Goal: Answer question/provide support: Share knowledge or assist other users

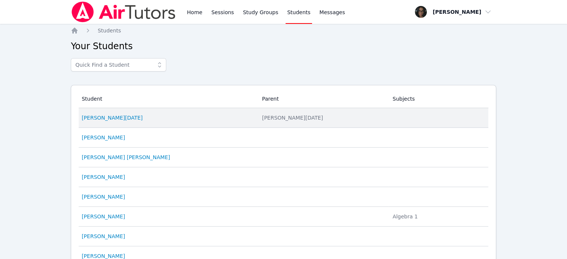
click at [90, 122] on td "Student Nolan Dahan" at bounding box center [168, 118] width 179 height 20
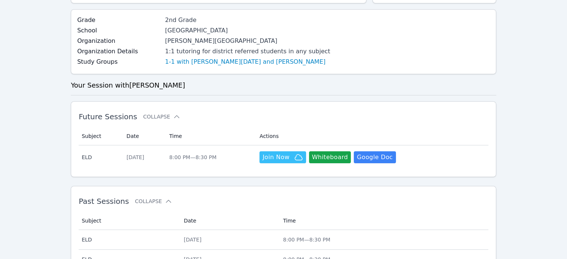
scroll to position [134, 0]
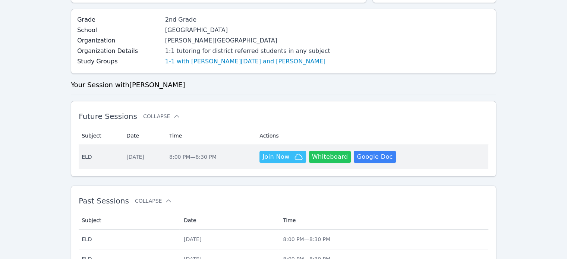
click at [325, 160] on button "Whiteboard" at bounding box center [330, 157] width 42 height 12
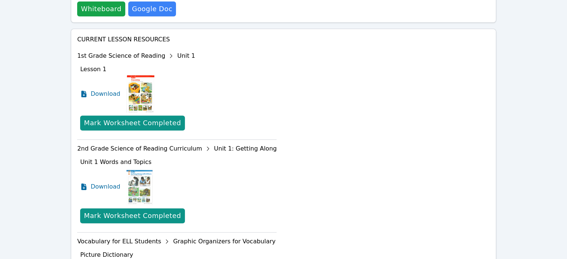
scroll to position [444, 0]
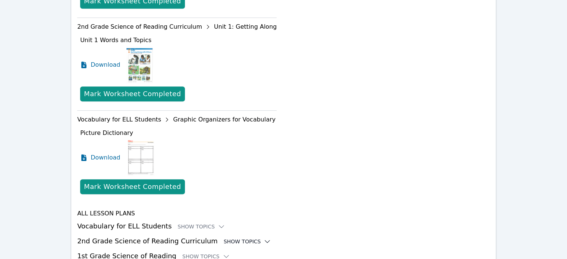
click at [225, 238] on div "Show Topics" at bounding box center [248, 241] width 48 height 7
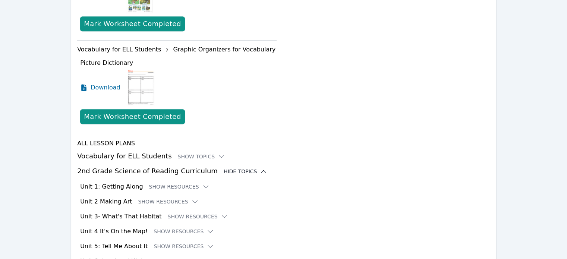
scroll to position [525, 0]
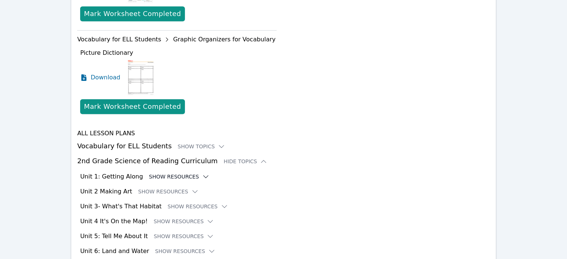
click at [167, 173] on button "Show Resources" at bounding box center [179, 176] width 60 height 7
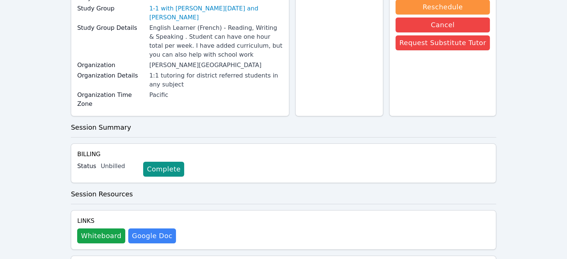
scroll to position [0, 0]
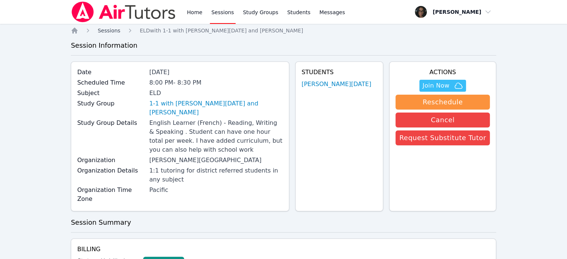
click at [102, 34] on link "Sessions" at bounding box center [109, 30] width 23 height 7
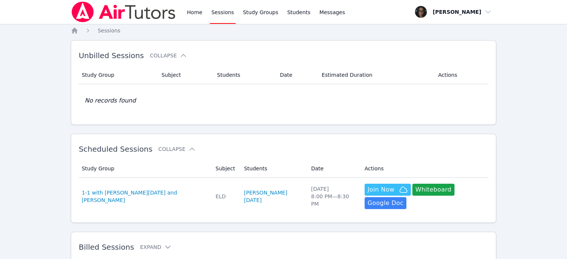
scroll to position [22, 0]
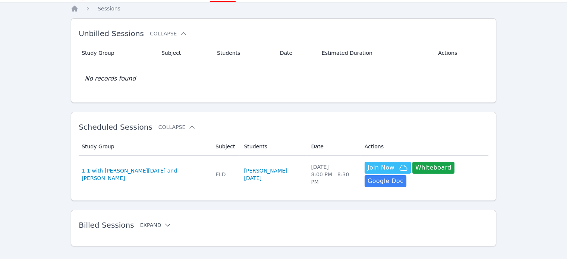
click at [148, 222] on button "Expand" at bounding box center [156, 225] width 32 height 7
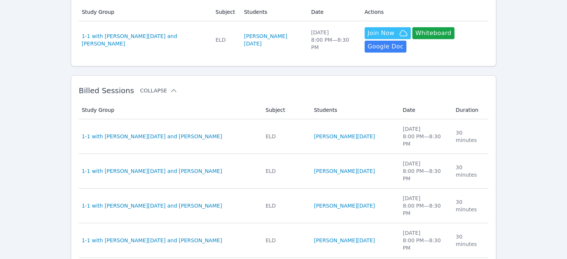
scroll to position [157, 0]
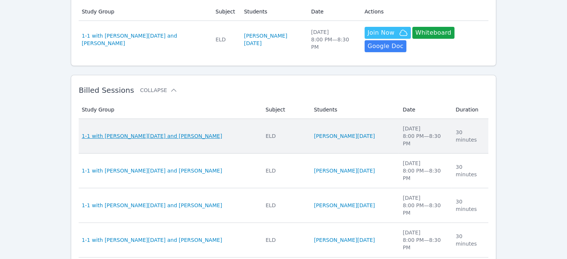
click at [141, 132] on span "1-1 with [PERSON_NAME][DATE] and [PERSON_NAME]" at bounding box center [152, 135] width 141 height 7
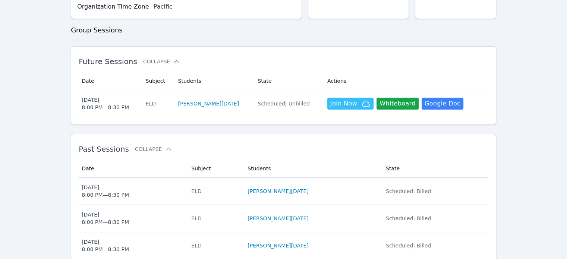
scroll to position [165, 0]
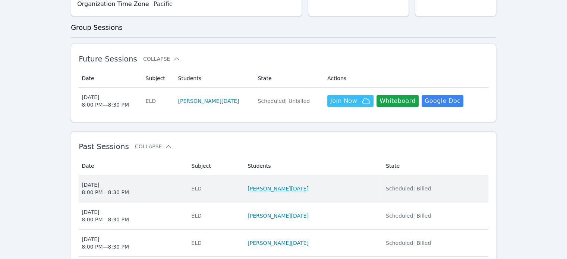
click at [289, 185] on link "[PERSON_NAME][DATE]" at bounding box center [278, 188] width 61 height 7
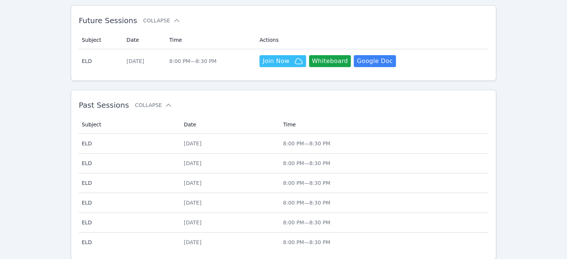
scroll to position [231, 0]
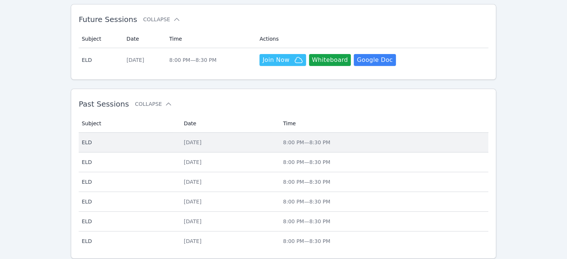
click at [121, 143] on span "ELD" at bounding box center [128, 142] width 93 height 7
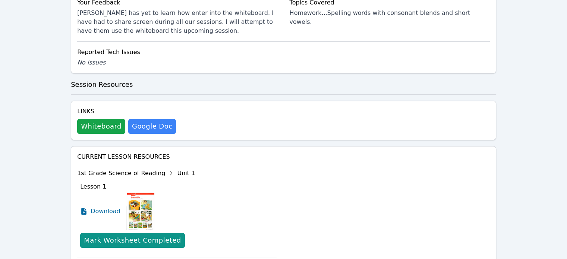
scroll to position [352, 0]
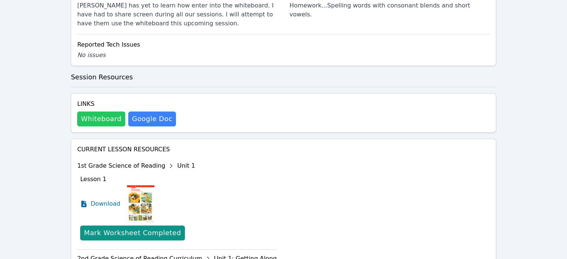
click at [100, 118] on button "Whiteboard" at bounding box center [101, 119] width 48 height 15
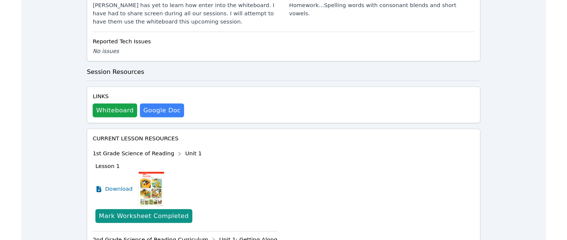
scroll to position [0, 0]
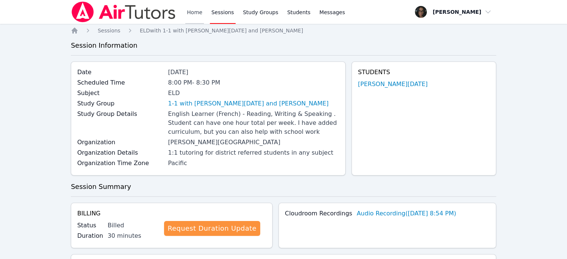
click at [193, 16] on link "Home" at bounding box center [194, 12] width 18 height 24
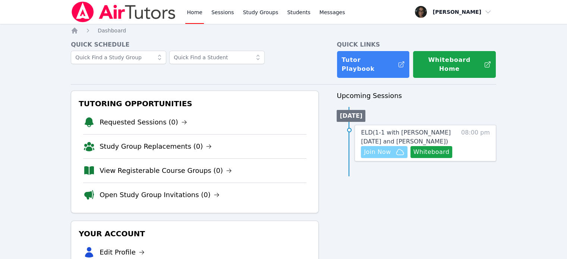
click at [387, 148] on span "Join Now" at bounding box center [377, 152] width 27 height 9
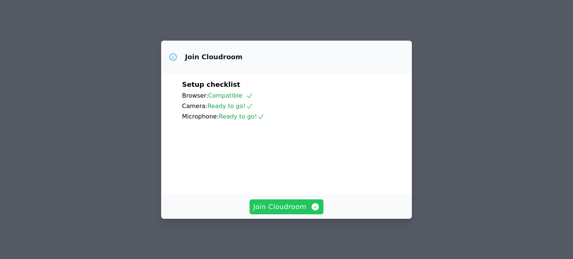
click at [288, 212] on span "Join Cloudroom" at bounding box center [286, 207] width 67 height 10
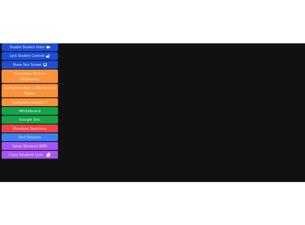
scroll to position [42, 0]
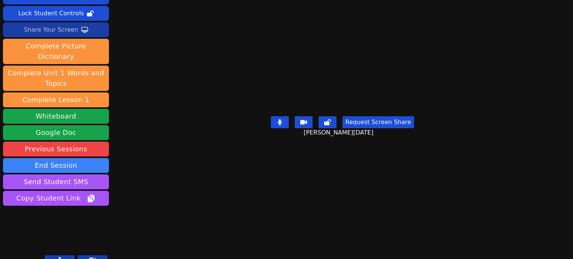
click at [83, 32] on button "Share Your Screen" at bounding box center [56, 29] width 106 height 15
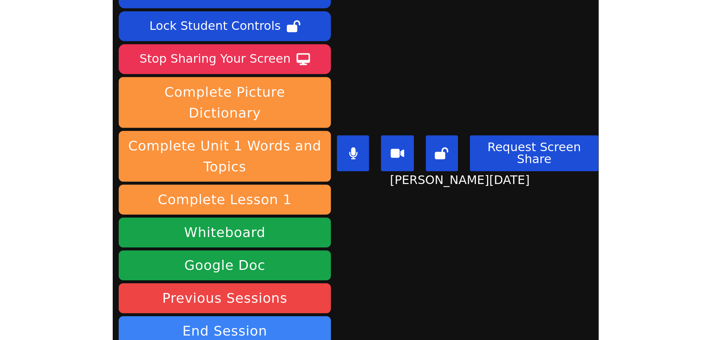
scroll to position [0, 0]
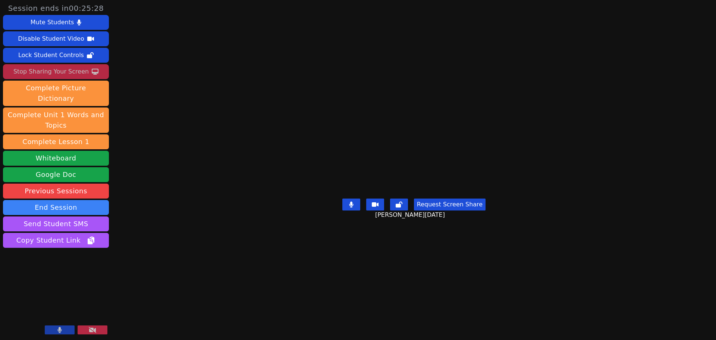
click at [70, 73] on div "Stop Sharing Your Screen" at bounding box center [50, 72] width 75 height 12
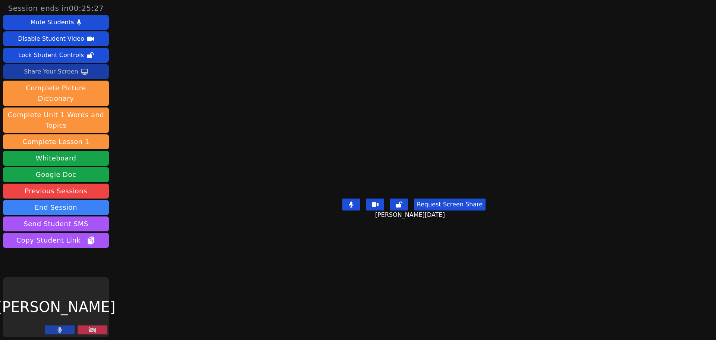
click at [75, 71] on button "Share Your Screen" at bounding box center [56, 71] width 106 height 15
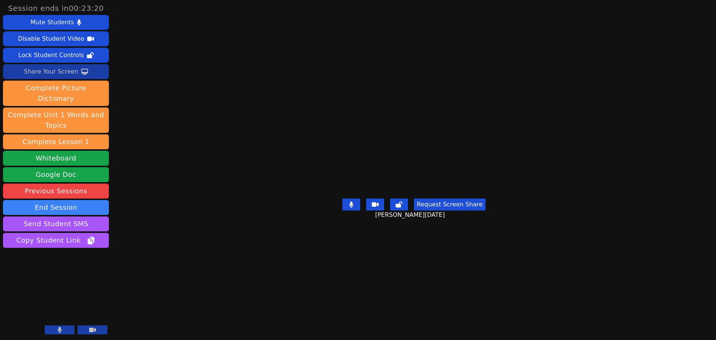
click at [70, 71] on div "Share Your Screen" at bounding box center [51, 72] width 54 height 12
click at [346, 210] on button at bounding box center [351, 204] width 18 height 12
click at [351, 207] on icon at bounding box center [351, 204] width 7 height 6
click at [356, 210] on button at bounding box center [351, 204] width 18 height 12
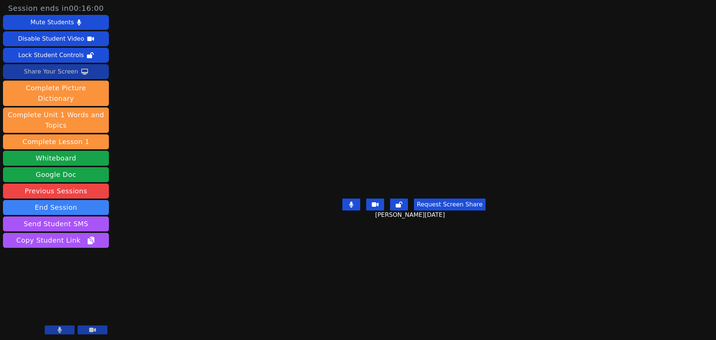
click at [68, 73] on div "Share Your Screen" at bounding box center [51, 72] width 54 height 12
click at [74, 72] on div "Share Your Screen" at bounding box center [51, 72] width 54 height 12
click at [65, 71] on div "Share Your Screen" at bounding box center [51, 72] width 54 height 12
click at [77, 72] on button "Share Your Screen" at bounding box center [56, 71] width 106 height 15
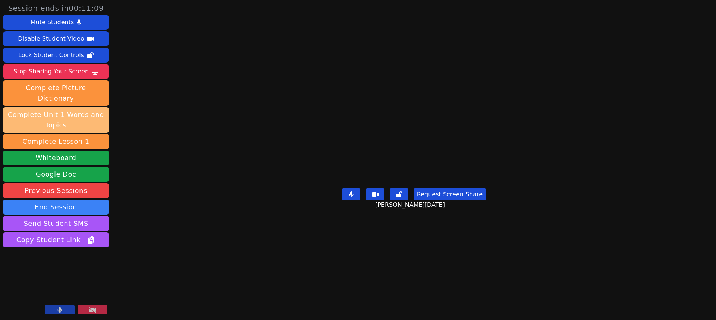
click at [80, 72] on div "Stop Sharing Your Screen" at bounding box center [50, 72] width 75 height 12
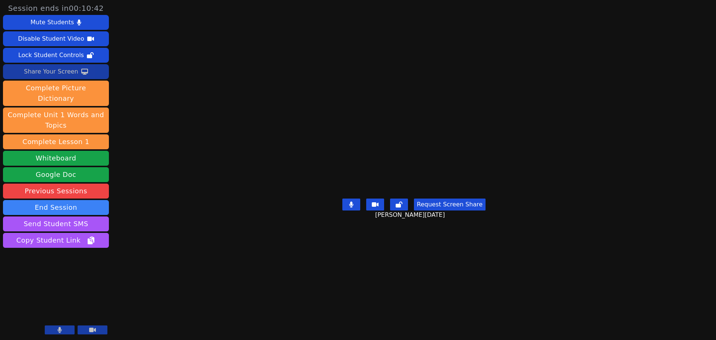
click at [81, 69] on icon at bounding box center [84, 72] width 7 height 6
click at [68, 75] on div "Share Your Screen" at bounding box center [51, 72] width 54 height 12
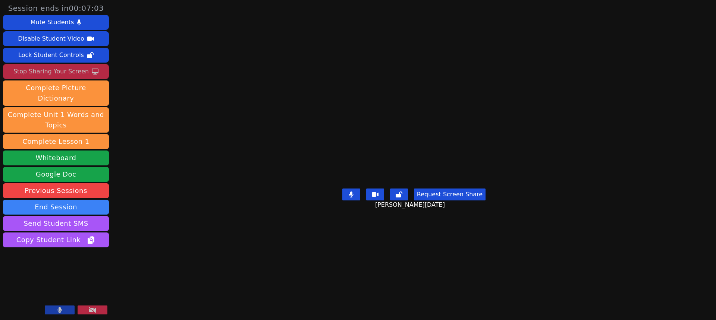
click at [82, 72] on div "Stop Sharing Your Screen" at bounding box center [50, 72] width 75 height 12
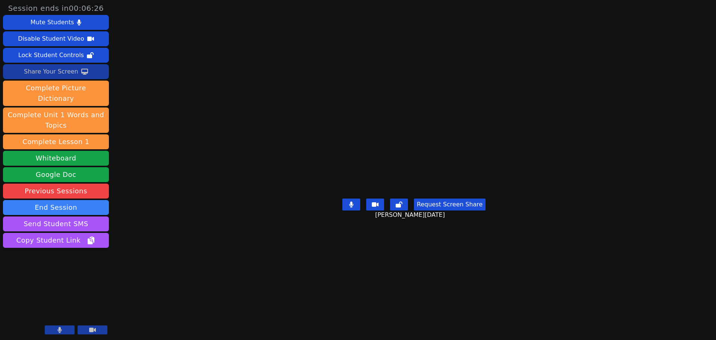
click at [89, 74] on button "Share Your Screen" at bounding box center [56, 71] width 106 height 15
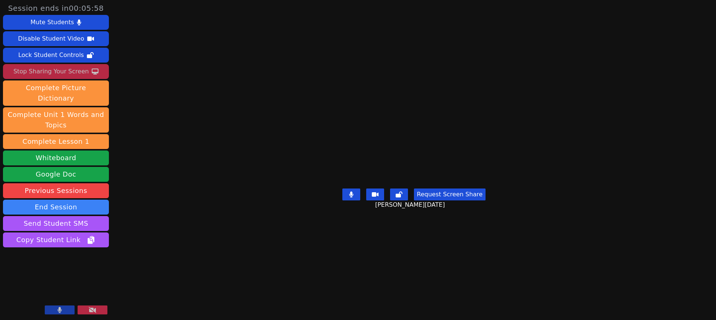
click at [63, 71] on div "Stop Sharing Your Screen" at bounding box center [50, 72] width 75 height 12
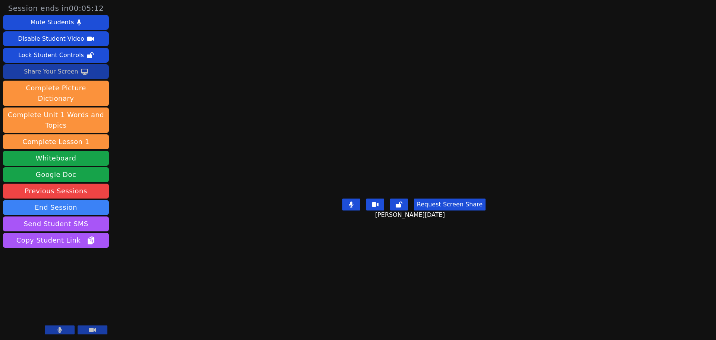
click at [60, 73] on div "Share Your Screen" at bounding box center [51, 72] width 54 height 12
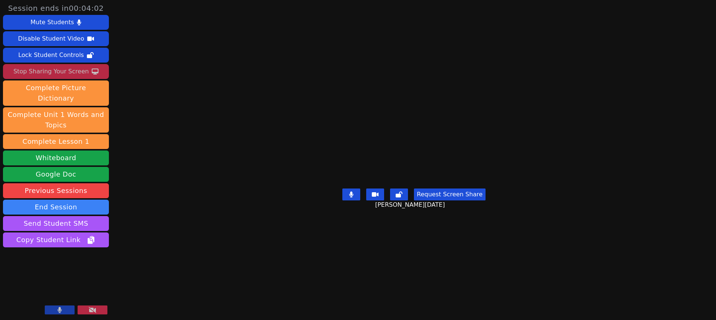
click at [73, 72] on div "Stop Sharing Your Screen" at bounding box center [50, 72] width 75 height 12
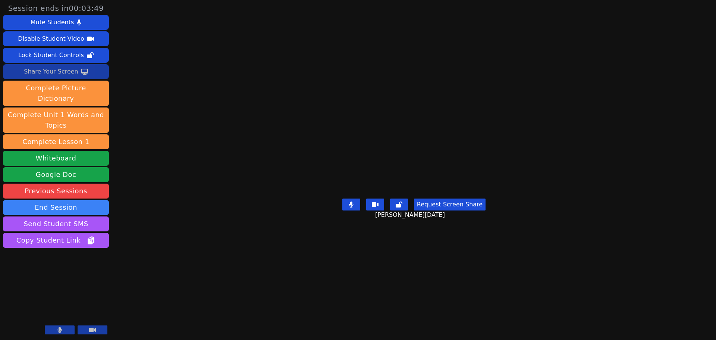
click at [73, 72] on div "Share Your Screen" at bounding box center [51, 72] width 54 height 12
click at [77, 74] on button "Share Your Screen" at bounding box center [56, 71] width 106 height 15
click at [83, 70] on icon at bounding box center [84, 72] width 7 height 6
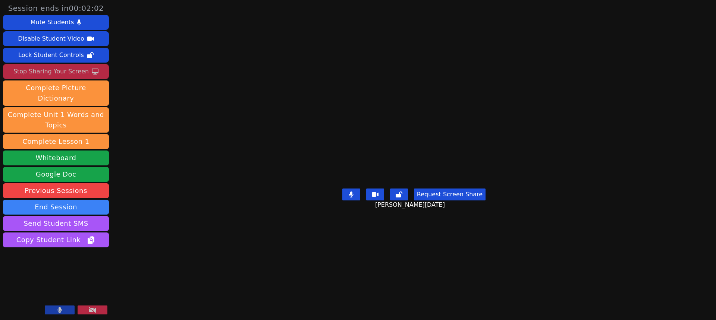
click at [83, 69] on div "Stop Sharing Your Screen" at bounding box center [50, 72] width 75 height 12
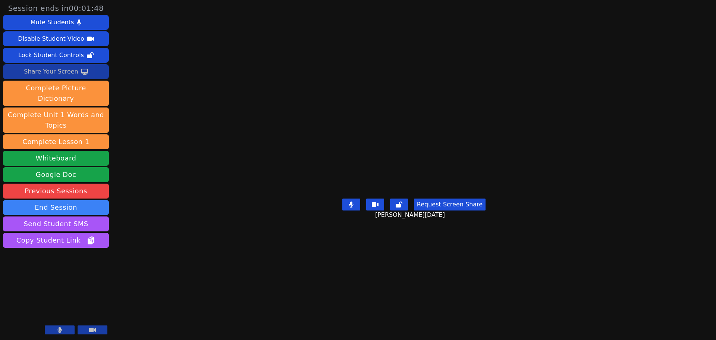
click at [85, 65] on button "Share Your Screen" at bounding box center [56, 71] width 106 height 15
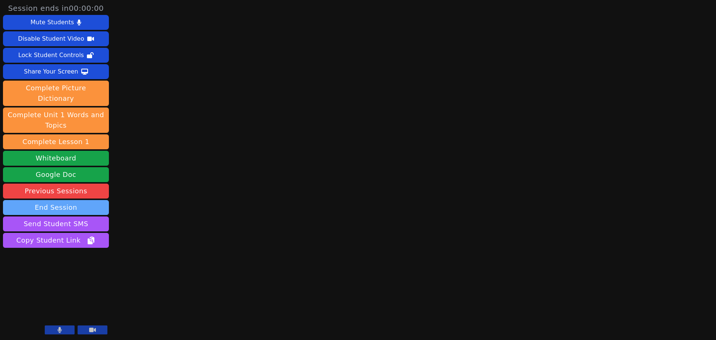
click at [69, 200] on button "End Session" at bounding box center [56, 207] width 106 height 15
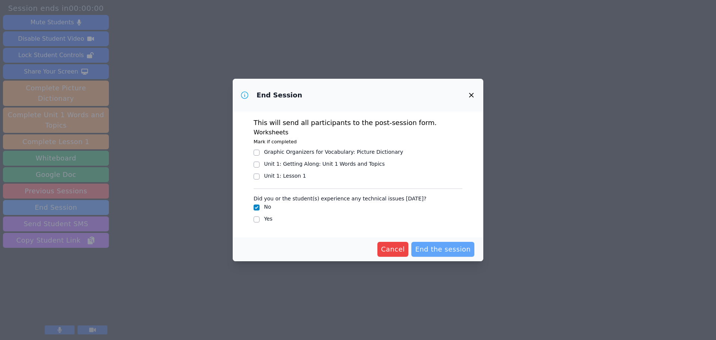
click at [441, 247] on span "End the session" at bounding box center [443, 249] width 56 height 10
